Goal: Information Seeking & Learning: Learn about a topic

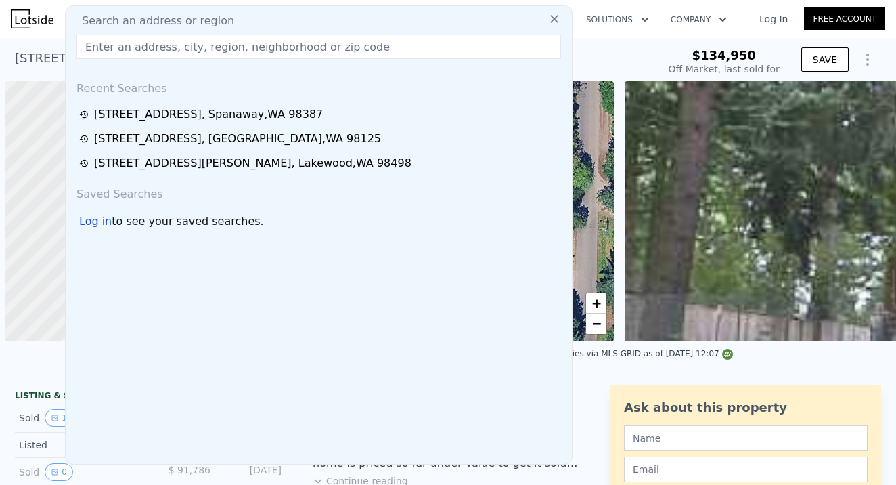
scroll to position [0, 5]
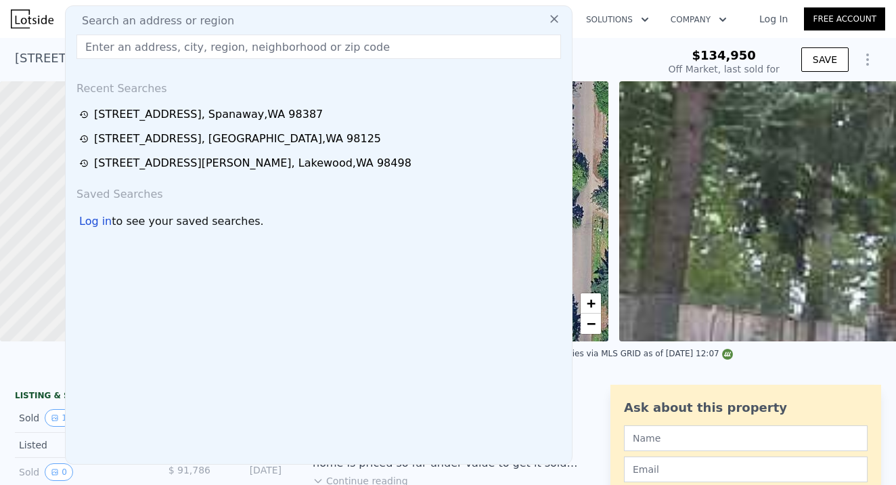
click at [118, 47] on input "text" at bounding box center [318, 47] width 485 height 24
paste input "[STREET_ADDRESS][PERSON_NAME]"
type input "[STREET_ADDRESS][PERSON_NAME]"
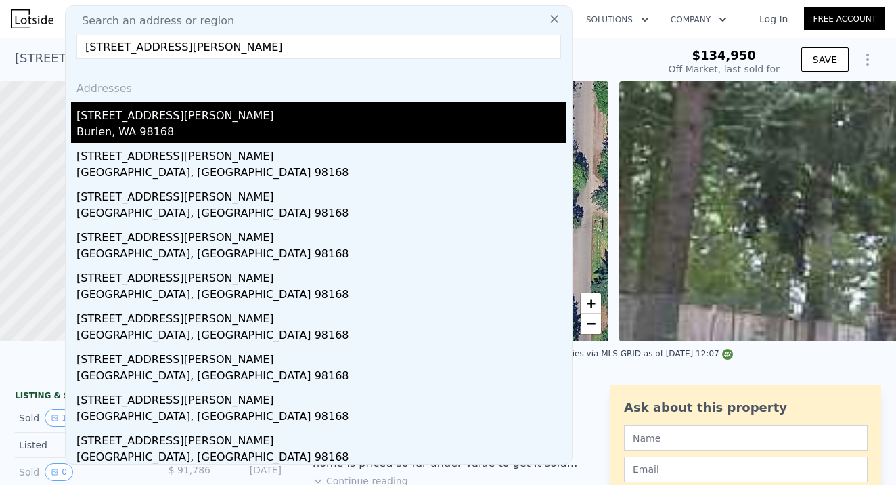
click at [185, 116] on div "[STREET_ADDRESS][PERSON_NAME]" at bounding box center [321, 113] width 490 height 22
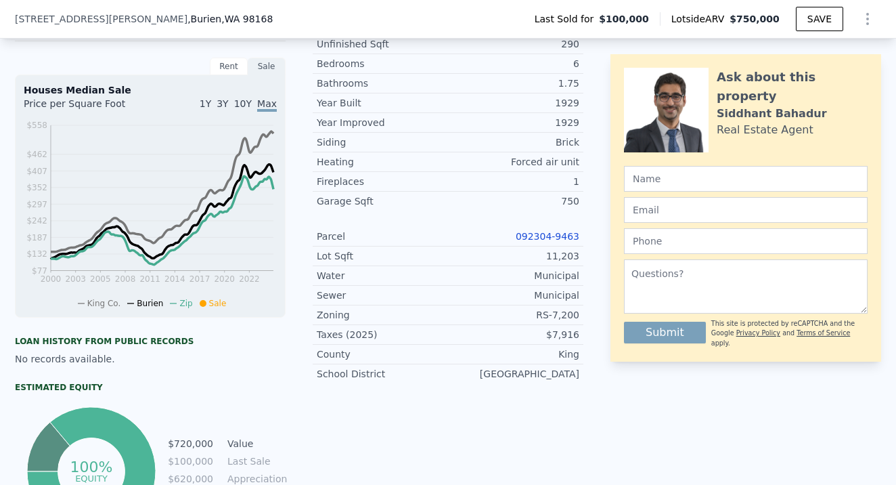
click at [537, 235] on link "092304-9463" at bounding box center [548, 236] width 64 height 11
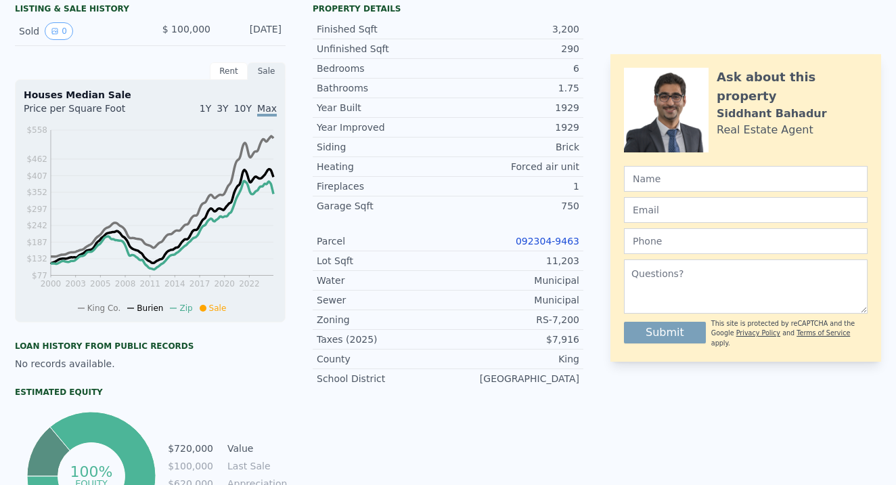
scroll to position [0, 0]
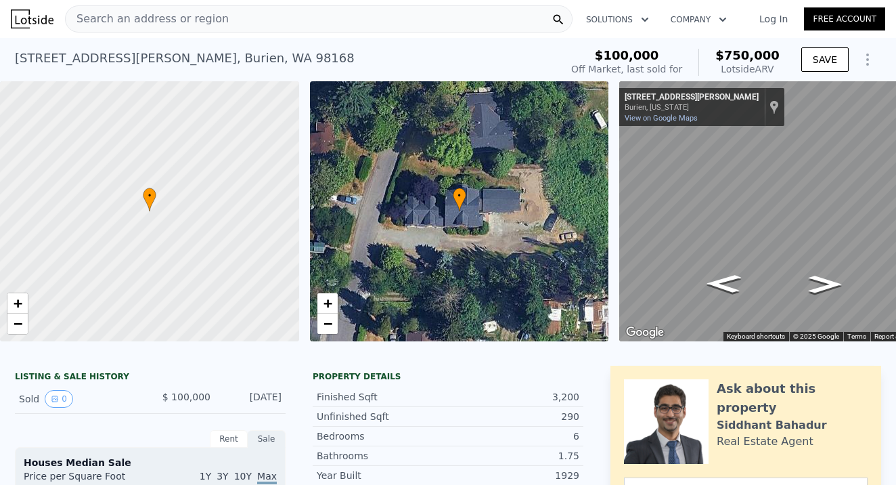
click at [194, 18] on span "Search an address or region" at bounding box center [147, 19] width 163 height 16
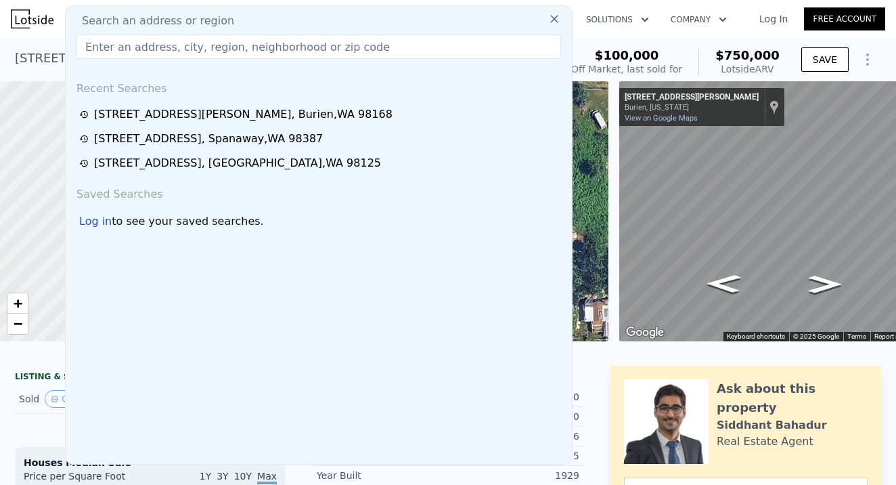
click at [126, 47] on input "text" at bounding box center [318, 47] width 485 height 24
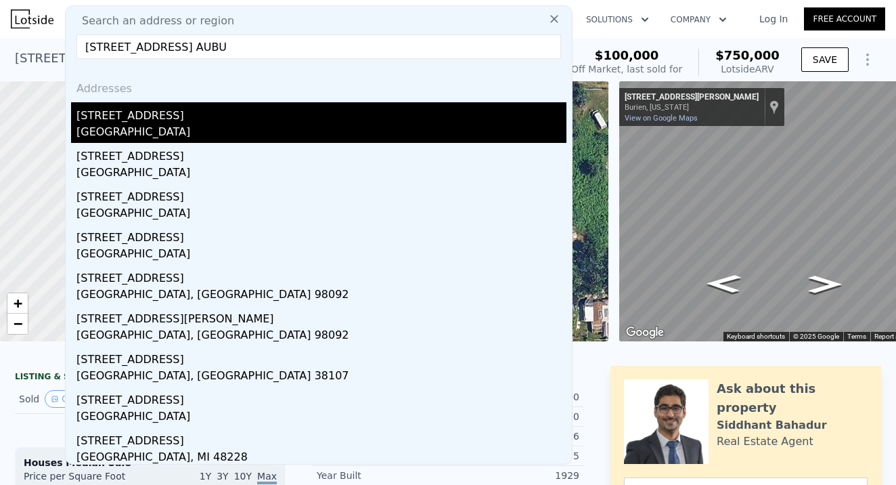
type input "[STREET_ADDRESS] AUBU"
click at [115, 129] on div "[GEOGRAPHIC_DATA]" at bounding box center [321, 133] width 490 height 19
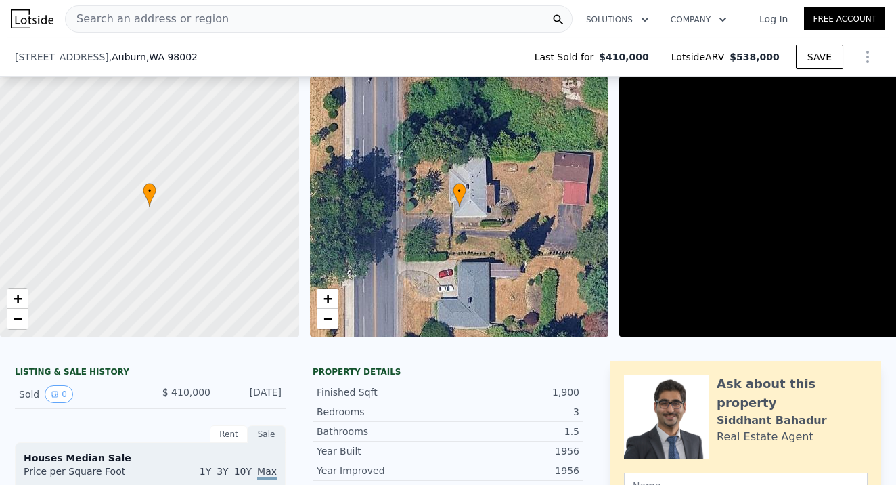
scroll to position [322, 0]
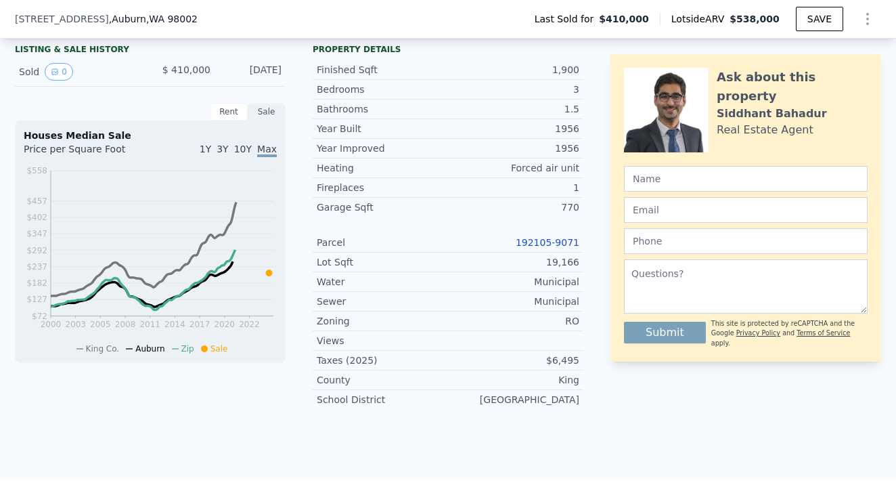
click at [549, 244] on link "192105-9071" at bounding box center [548, 242] width 64 height 11
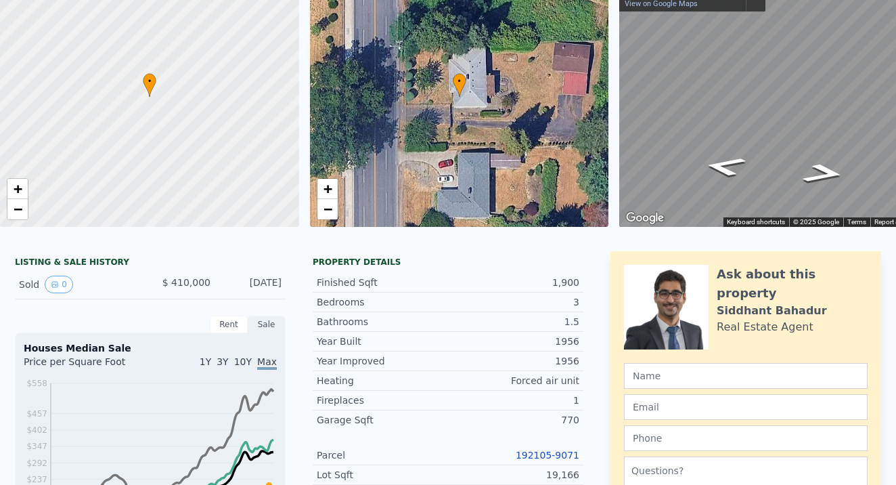
scroll to position [0, 0]
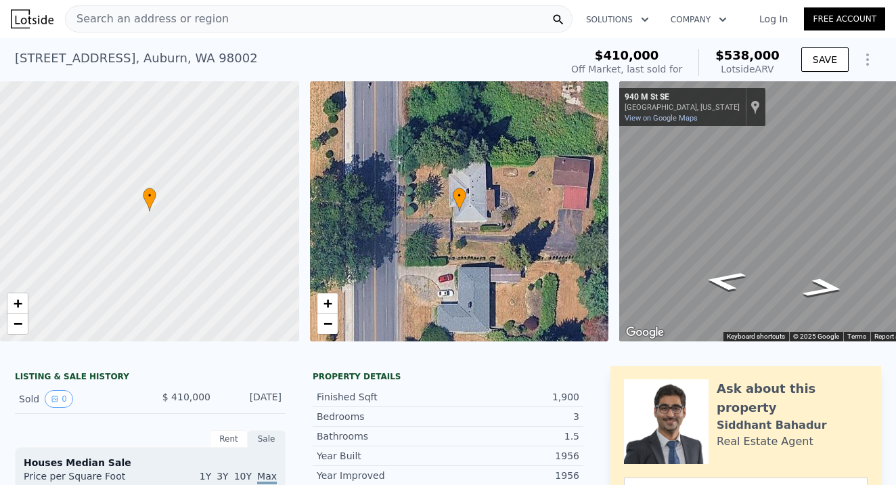
click at [224, 26] on div "Search an address or region" at bounding box center [319, 18] width 508 height 27
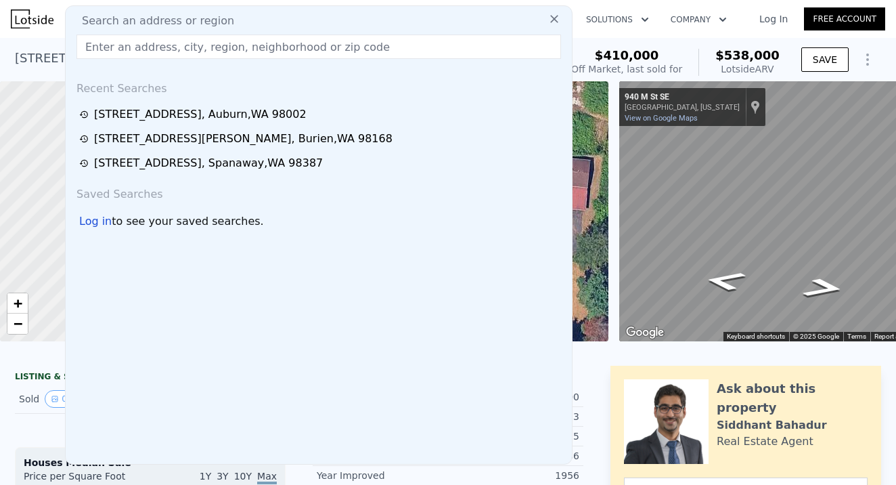
drag, startPoint x: 224, startPoint y: 26, endPoint x: 208, endPoint y: 19, distance: 17.0
click at [208, 19] on span "Search an address or region" at bounding box center [152, 21] width 163 height 16
click at [104, 46] on input "text" at bounding box center [318, 47] width 485 height 24
paste input "[STREET_ADDRESS]"
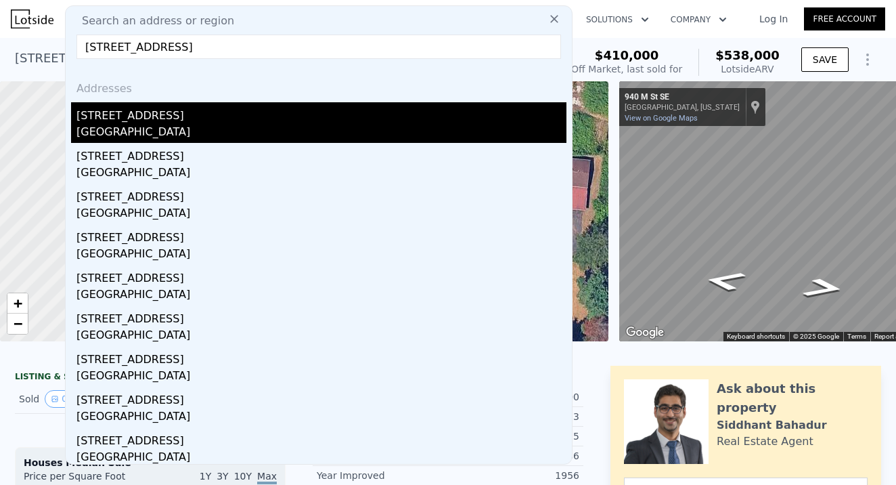
type input "[STREET_ADDRESS]"
click at [139, 121] on div "[STREET_ADDRESS]" at bounding box center [321, 113] width 490 height 22
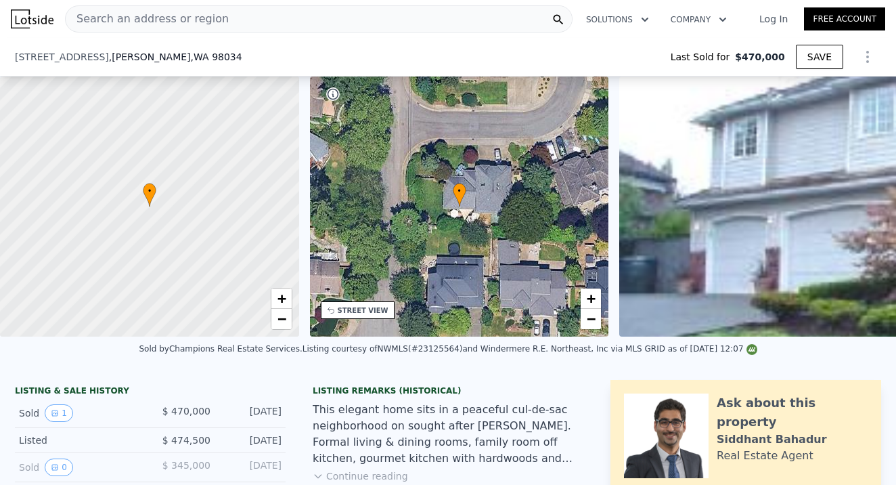
type input "-$ 516,546"
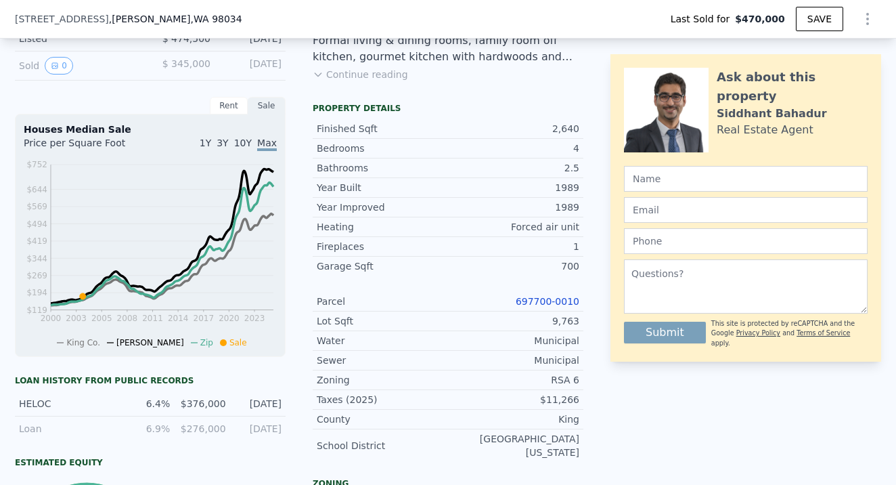
click at [541, 296] on link "697700-0010" at bounding box center [548, 301] width 64 height 11
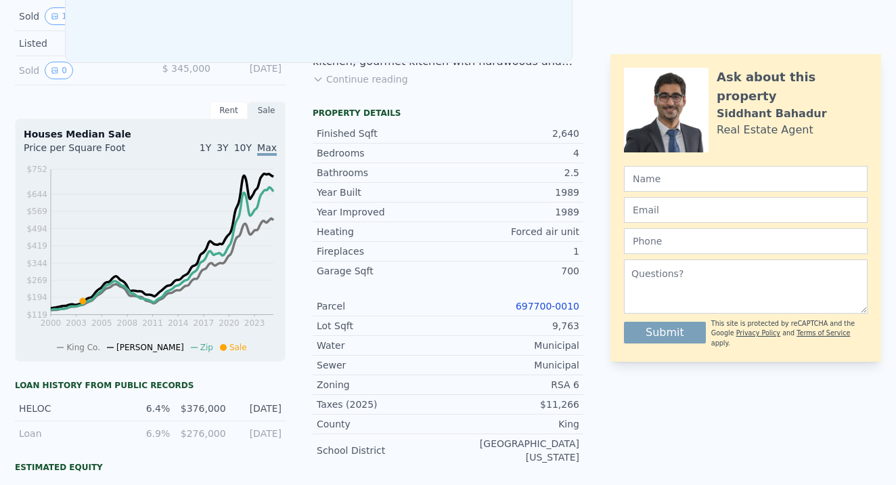
scroll to position [0, 0]
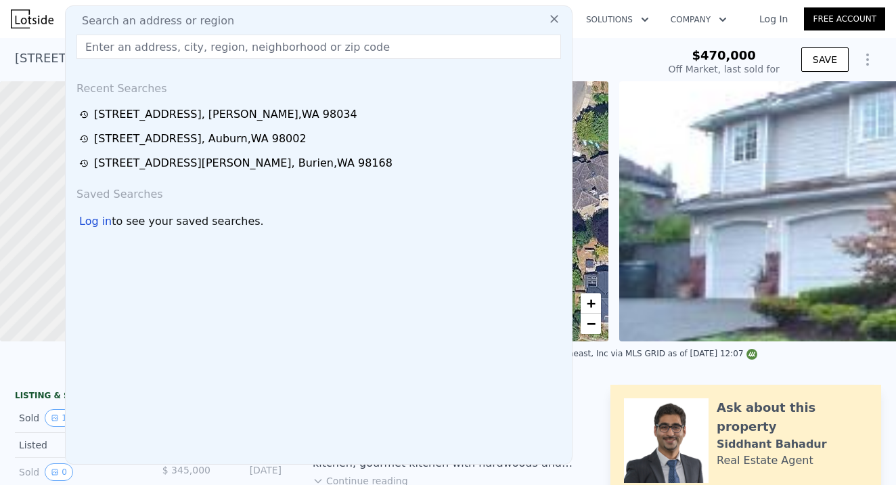
drag, startPoint x: 231, startPoint y: 15, endPoint x: 245, endPoint y: 11, distance: 14.8
click at [245, 11] on div "Search an address or region Recent Searches [STREET_ADDRESS] [STREET_ADDRESS] […" at bounding box center [319, 234] width 508 height 459
type input "$ 1,699,000"
click at [120, 45] on input "text" at bounding box center [318, 47] width 485 height 24
type input "$ 1,032,097"
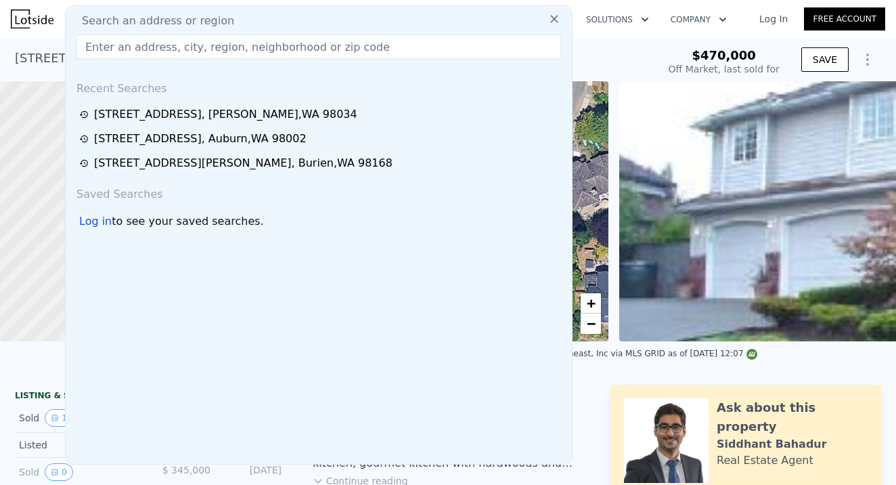
click at [112, 45] on input "text" at bounding box center [318, 47] width 485 height 24
paste input "[STREET_ADDRESS]"
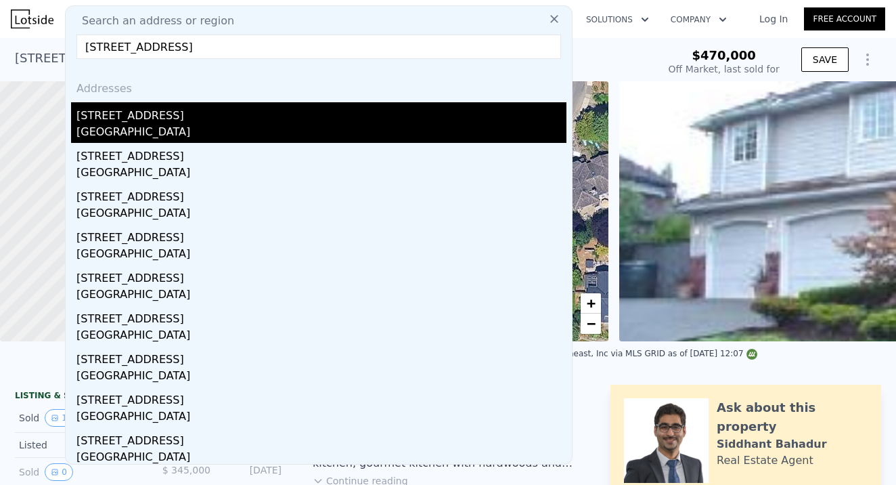
type input "[STREET_ADDRESS]"
click at [157, 124] on div "[GEOGRAPHIC_DATA]" at bounding box center [321, 133] width 490 height 19
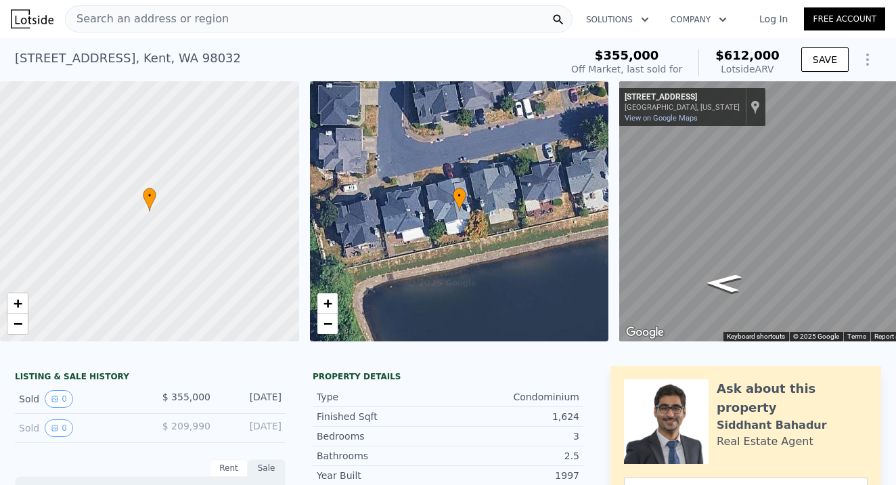
click at [229, 18] on div "Search an address or region" at bounding box center [319, 18] width 508 height 27
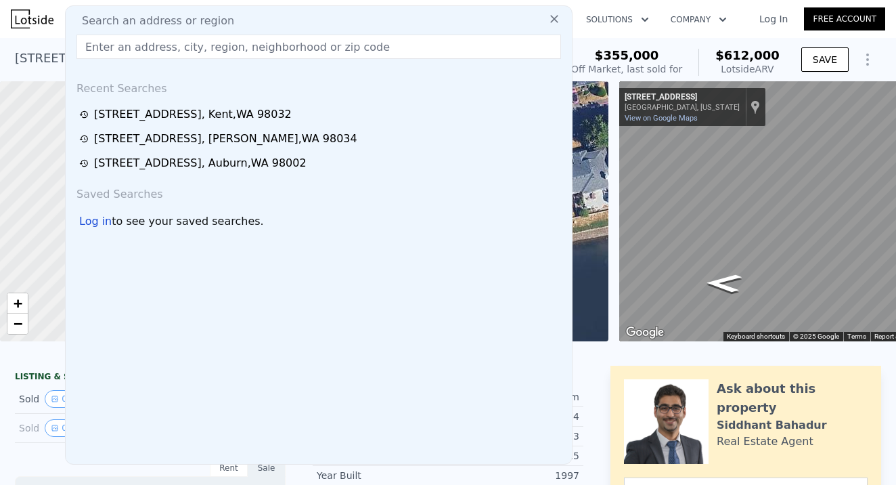
click at [112, 38] on input "text" at bounding box center [318, 47] width 485 height 24
paste input "[STREET_ADDRESS][PERSON_NAME]"
type input "[STREET_ADDRESS][PERSON_NAME]"
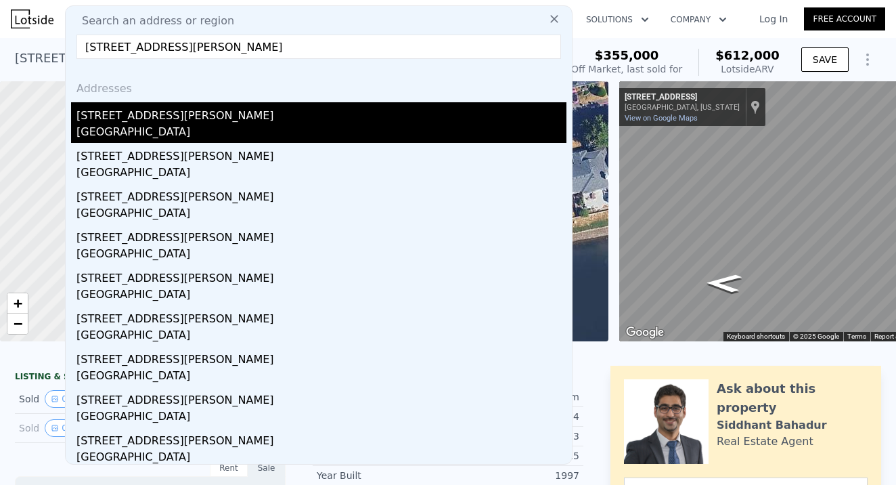
click at [152, 119] on div "[STREET_ADDRESS][PERSON_NAME]" at bounding box center [321, 113] width 490 height 22
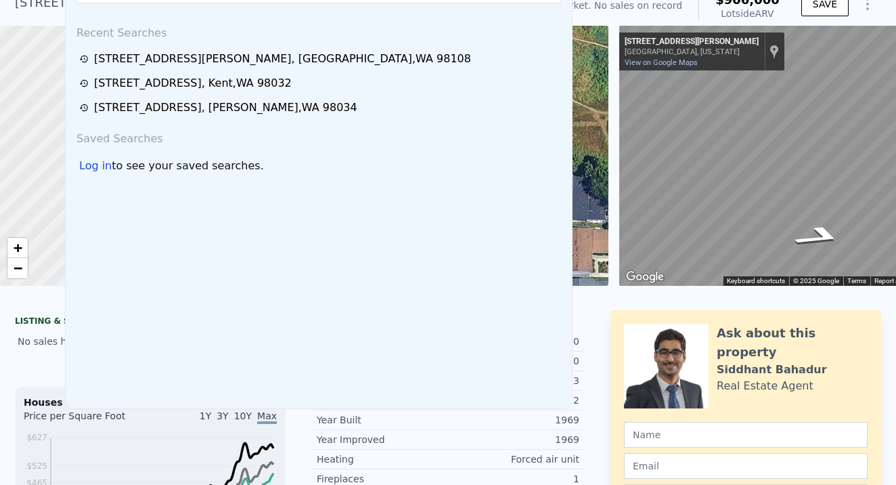
drag, startPoint x: 169, startPoint y: 12, endPoint x: 224, endPoint y: 21, distance: 55.5
click at [169, 12] on div "Search an address or region Recent Searches [STREET_ADDRESS][GEOGRAPHIC_DATA][P…" at bounding box center [319, 179] width 508 height 459
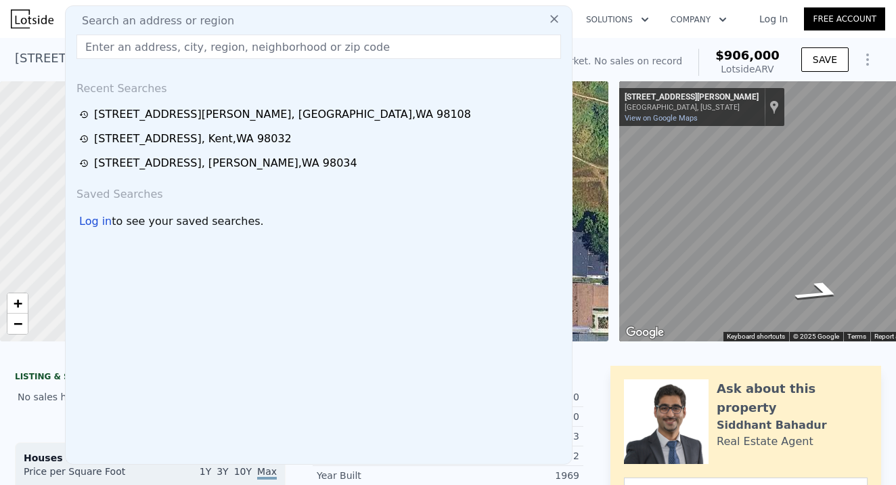
click at [107, 42] on input "text" at bounding box center [318, 47] width 485 height 24
paste input "[STREET_ADDRESS]"
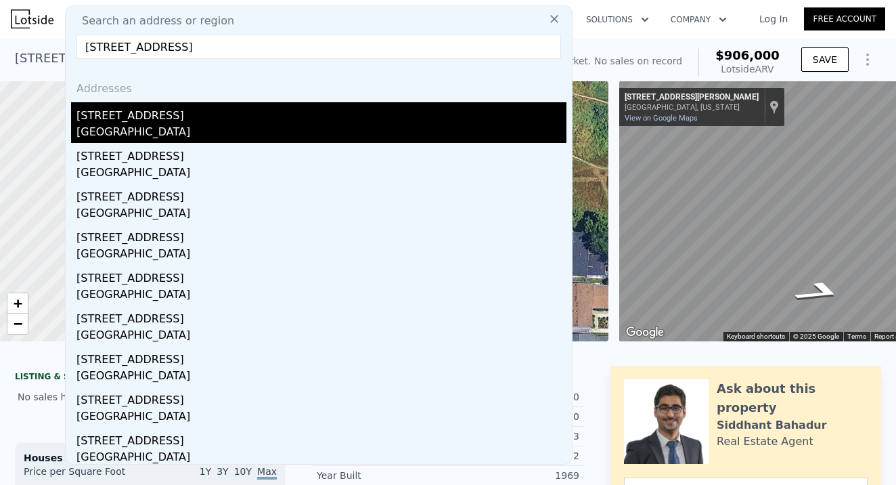
type input "[STREET_ADDRESS]"
click at [127, 118] on div "[STREET_ADDRESS]" at bounding box center [321, 113] width 490 height 22
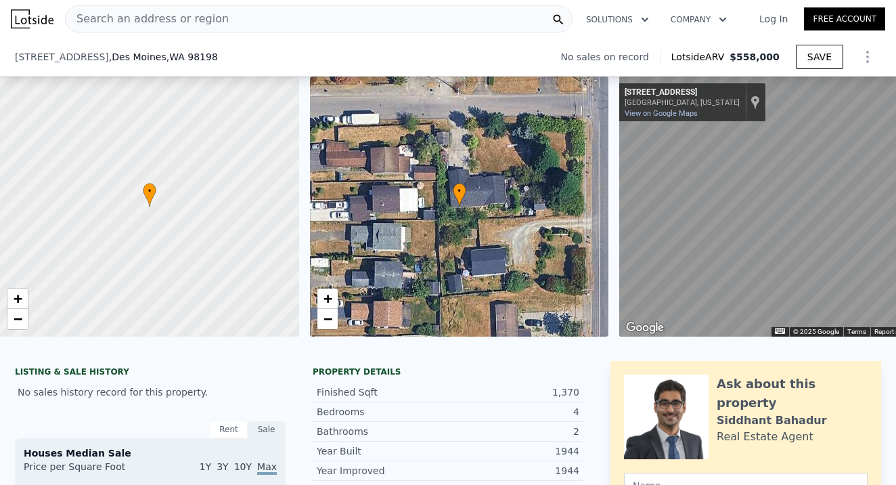
scroll to position [252, 0]
